Goal: Task Accomplishment & Management: Use online tool/utility

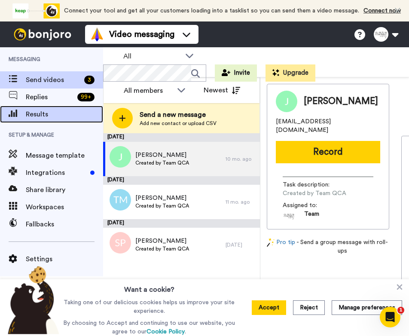
click at [47, 108] on div "Results" at bounding box center [51, 114] width 103 height 17
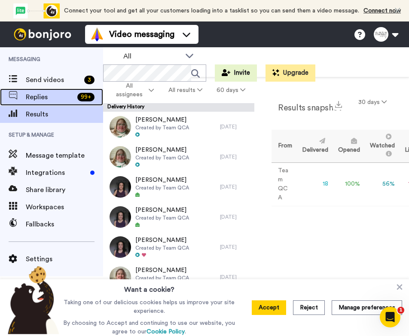
click at [39, 98] on span "Replies" at bounding box center [50, 97] width 48 height 10
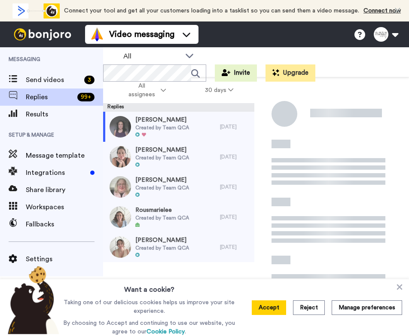
scroll to position [200, 0]
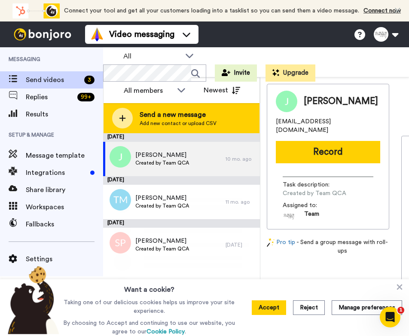
click at [123, 117] on icon at bounding box center [122, 118] width 7 height 8
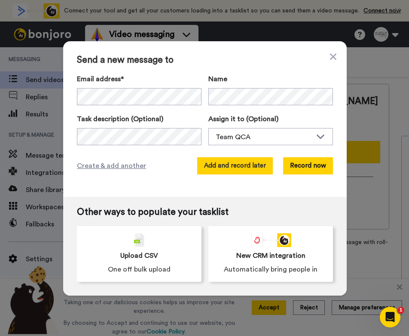
click at [234, 167] on button "Add and record later" at bounding box center [235, 165] width 76 height 17
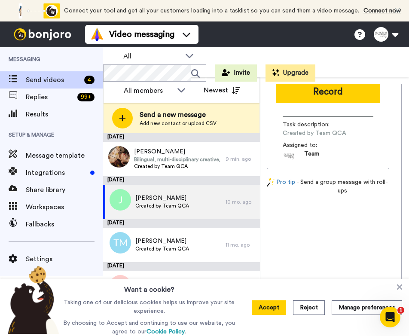
scroll to position [67, 0]
